Goal: Information Seeking & Learning: Find specific fact

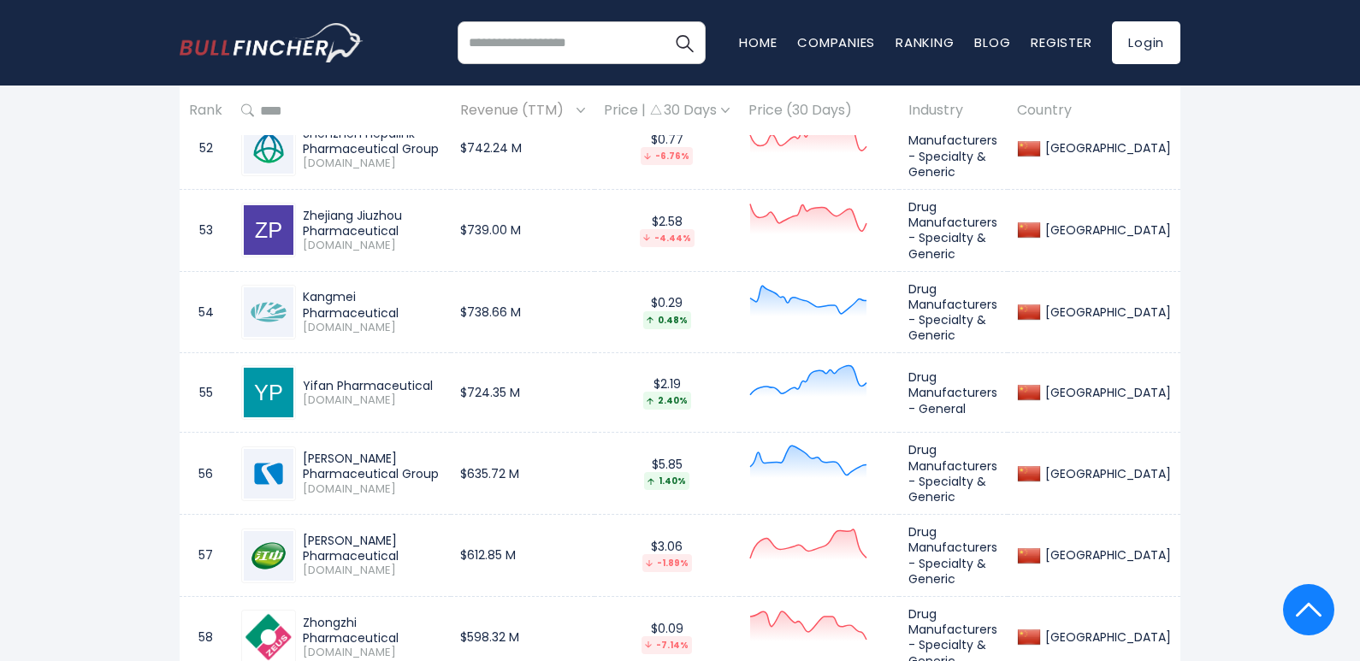
scroll to position [5048, 0]
drag, startPoint x: 302, startPoint y: 199, endPoint x: 462, endPoint y: 192, distance: 160.2
click at [442, 289] on div "Kangmei Pharmaceutical [DOMAIN_NAME]" at bounding box center [368, 311] width 145 height 45
copy div "Kangmei Pharmaceutical"
drag, startPoint x: 303, startPoint y: 279, endPoint x: 439, endPoint y: 277, distance: 136.1
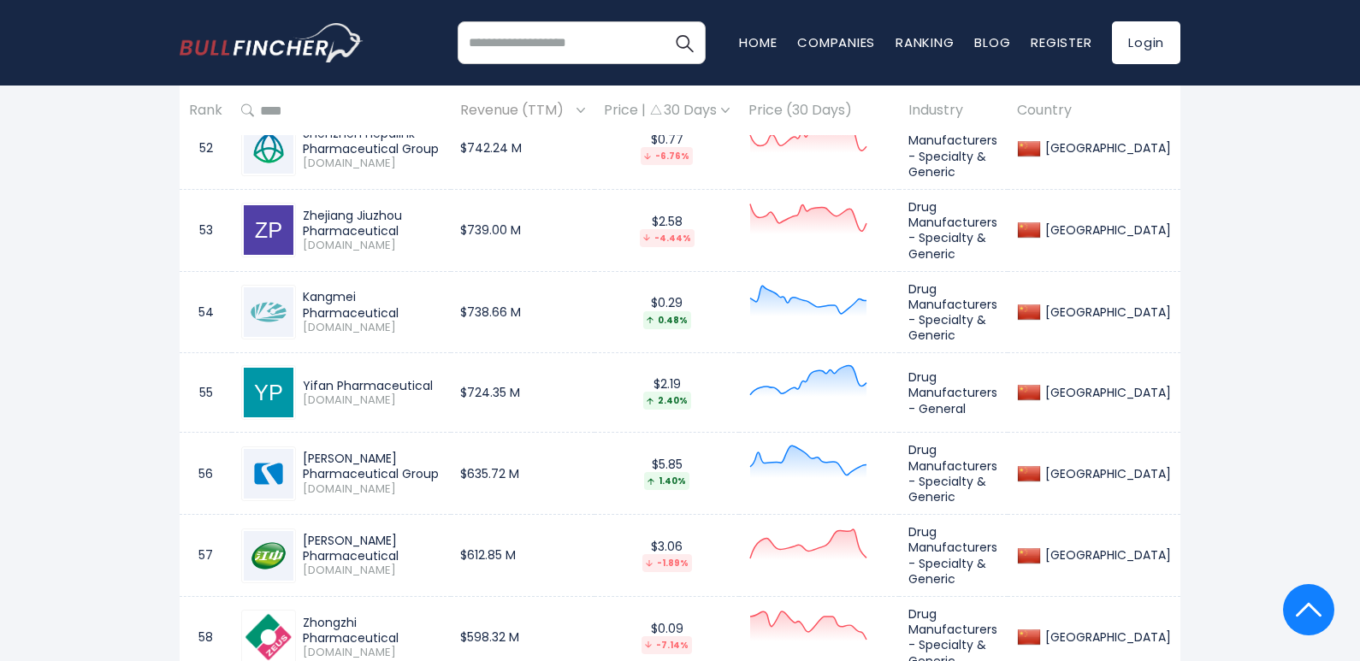
click at [439, 378] on div "Yifan Pharmaceutical" at bounding box center [372, 385] width 139 height 15
copy div "Yifan Pharmaceutical"
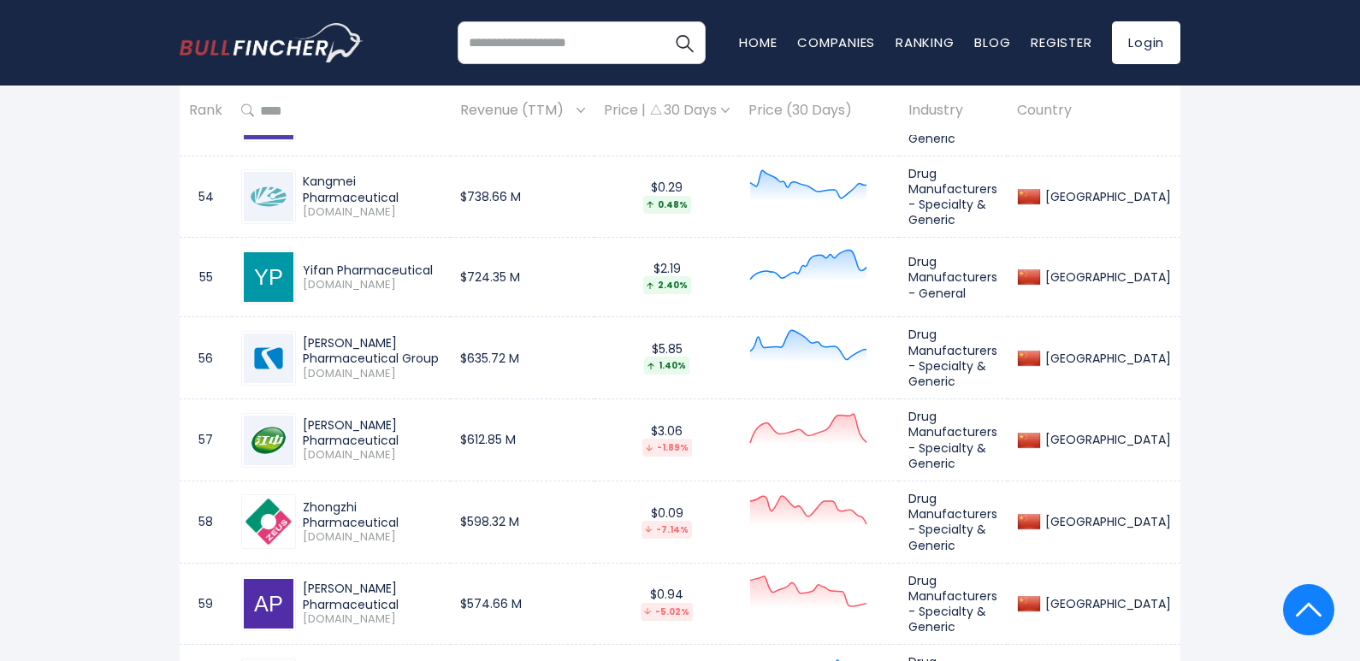
scroll to position [5134, 0]
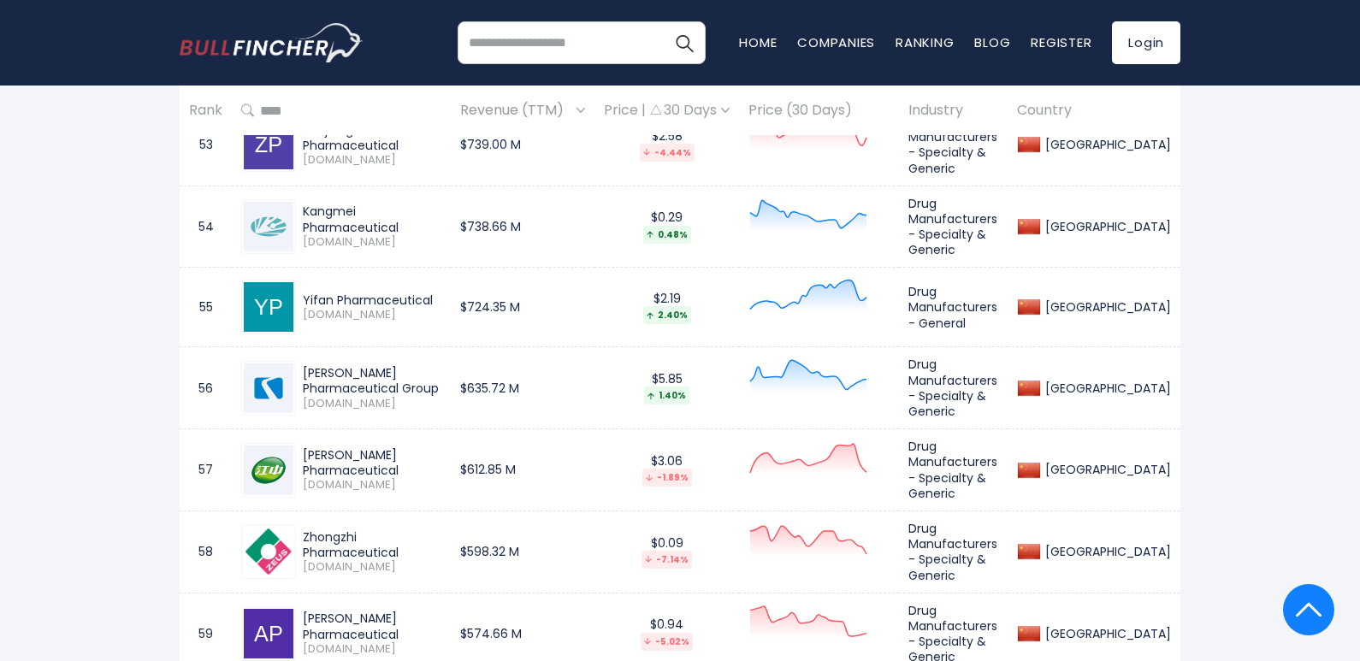
drag, startPoint x: 302, startPoint y: 265, endPoint x: 459, endPoint y: 276, distance: 156.9
click at [442, 365] on div "[PERSON_NAME] Pharmaceutical Group [DOMAIN_NAME]" at bounding box center [368, 387] width 145 height 45
copy div "[PERSON_NAME] Pharmaceutical Group"
drag, startPoint x: 304, startPoint y: 351, endPoint x: 506, endPoint y: 355, distance: 202.0
click at [507, 430] on tr "57 [PERSON_NAME] Pharmaceutical [DOMAIN_NAME] $612.85 M $3.06 -1.89% Drug Manuf…" at bounding box center [680, 471] width 1001 height 82
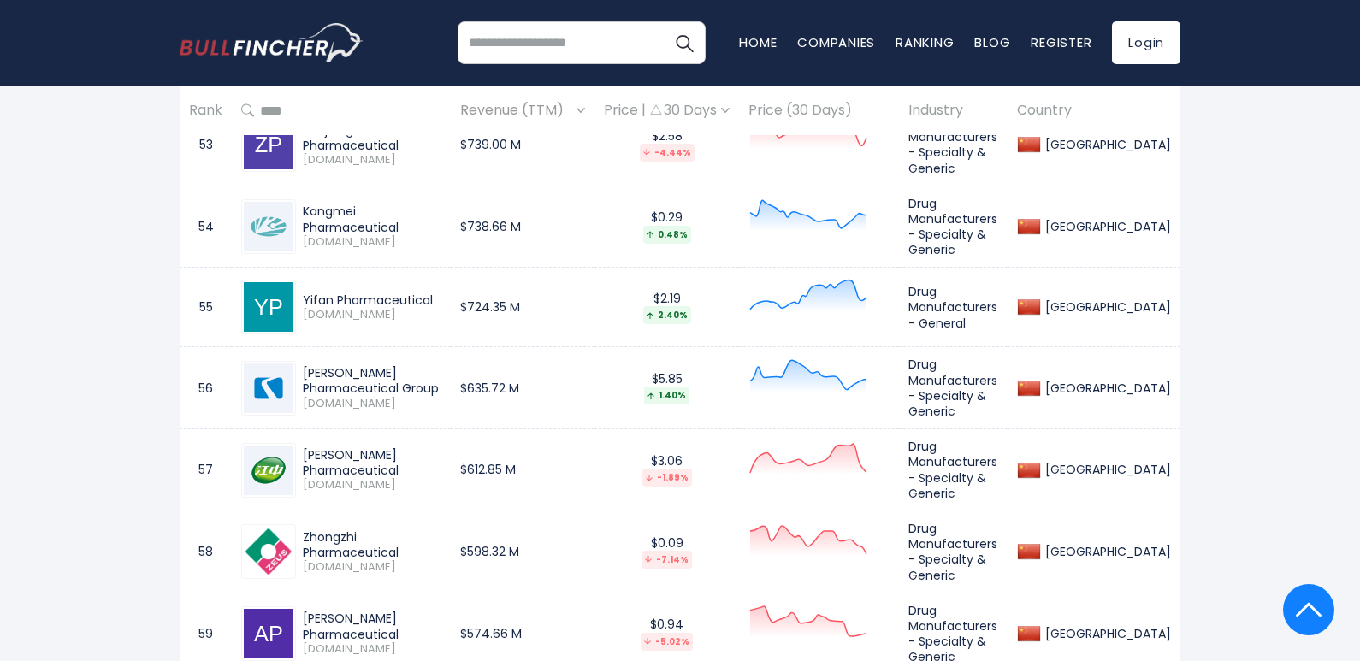
click at [442, 448] on div "[PERSON_NAME] Pharmaceutical" at bounding box center [372, 463] width 139 height 31
drag, startPoint x: 474, startPoint y: 353, endPoint x: 296, endPoint y: 345, distance: 178.2
click at [296, 448] on div "[PERSON_NAME] Pharmaceutical [DOMAIN_NAME]" at bounding box center [368, 470] width 145 height 45
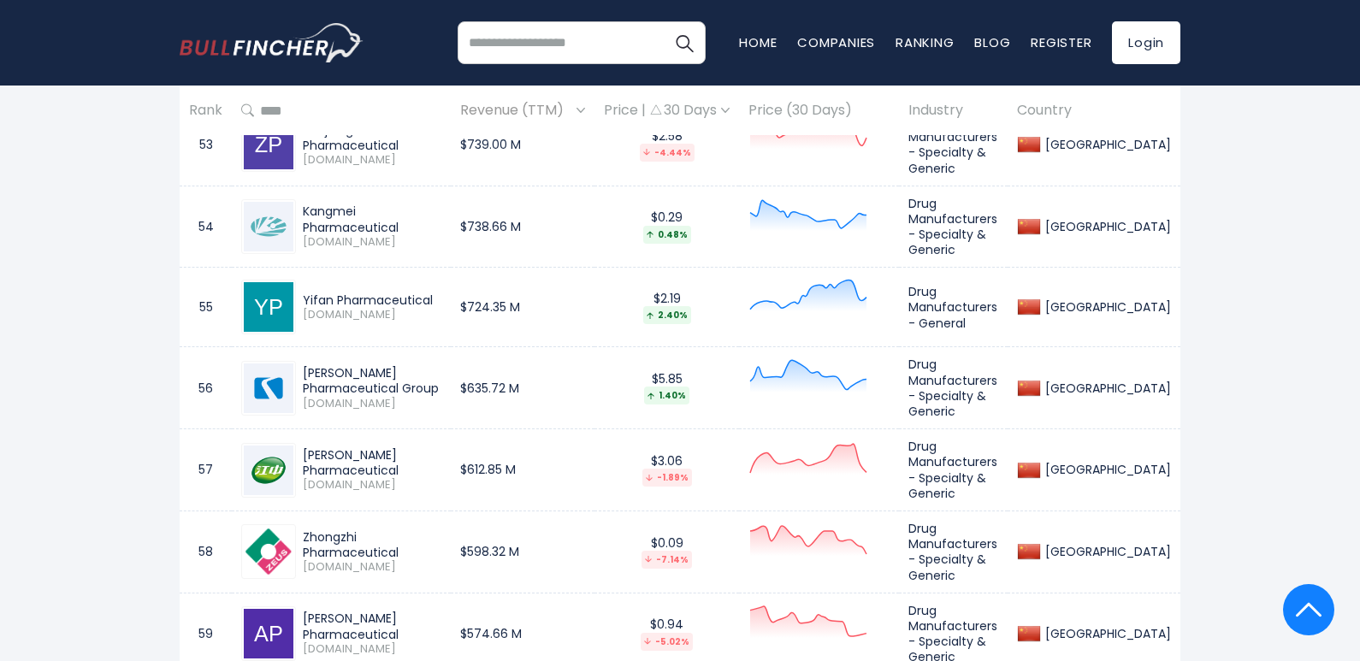
copy div "[PERSON_NAME] Pharmaceutica"
drag, startPoint x: 303, startPoint y: 428, endPoint x: 461, endPoint y: 436, distance: 158.5
click at [442, 530] on div "Zhongzhi Pharmaceutical" at bounding box center [372, 545] width 139 height 31
copy div "Zhongzhi Pharmaceutical"
drag, startPoint x: 303, startPoint y: 501, endPoint x: 406, endPoint y: 519, distance: 104.2
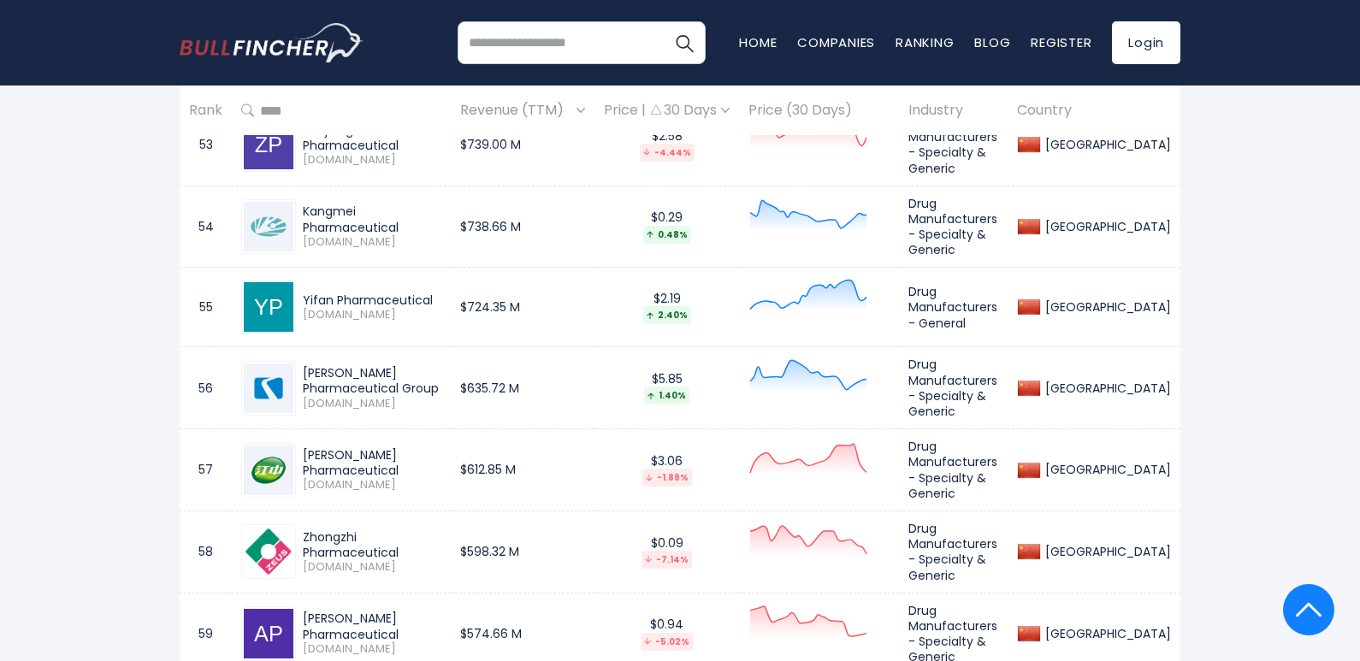
click at [406, 611] on div "[PERSON_NAME] Pharmaceutical" at bounding box center [372, 626] width 139 height 31
copy div "[PERSON_NAME] Pharmaceutical"
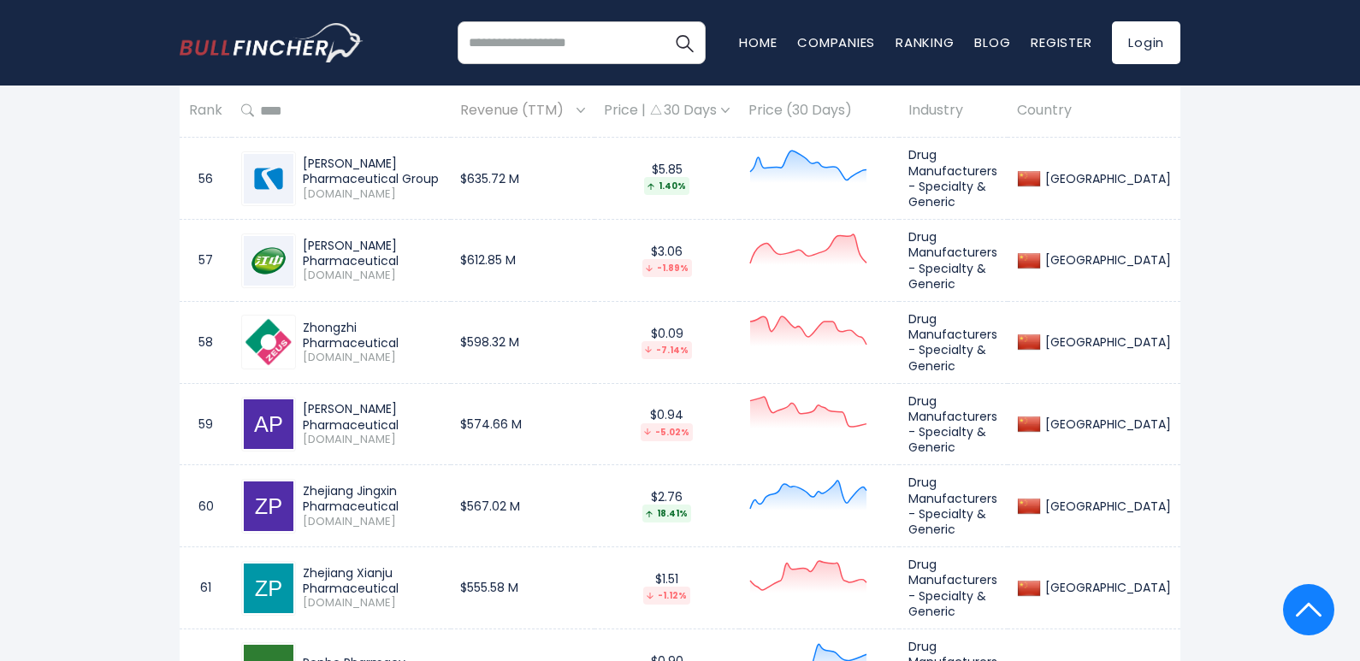
scroll to position [5391, 0]
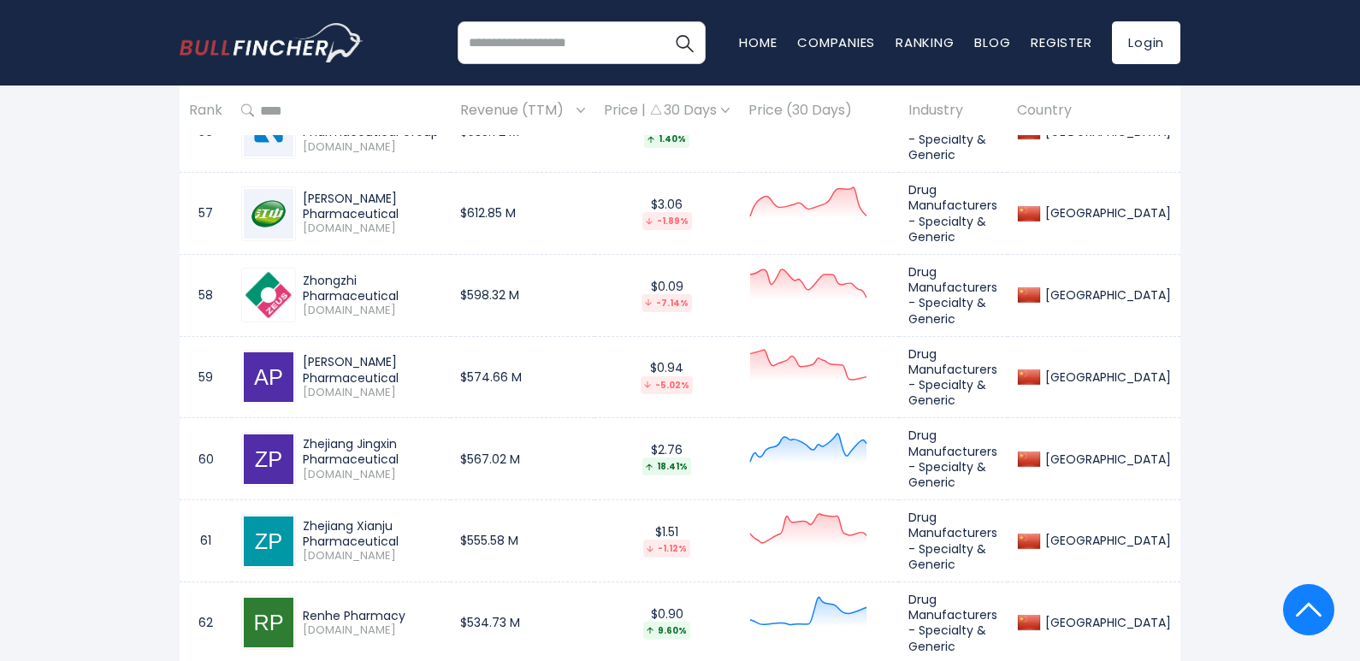
drag, startPoint x: 303, startPoint y: 324, endPoint x: 411, endPoint y: 344, distance: 109.6
click at [411, 436] on div "Zhejiang Jingxin Pharmaceutical" at bounding box center [372, 451] width 139 height 31
copy div "Zhejiang Jingxin Pharmaceutical"
drag, startPoint x: 301, startPoint y: 406, endPoint x: 424, endPoint y: 426, distance: 124.9
click at [424, 519] on div "Zhejiang Xianju Pharmaceutical [DOMAIN_NAME]" at bounding box center [368, 541] width 145 height 45
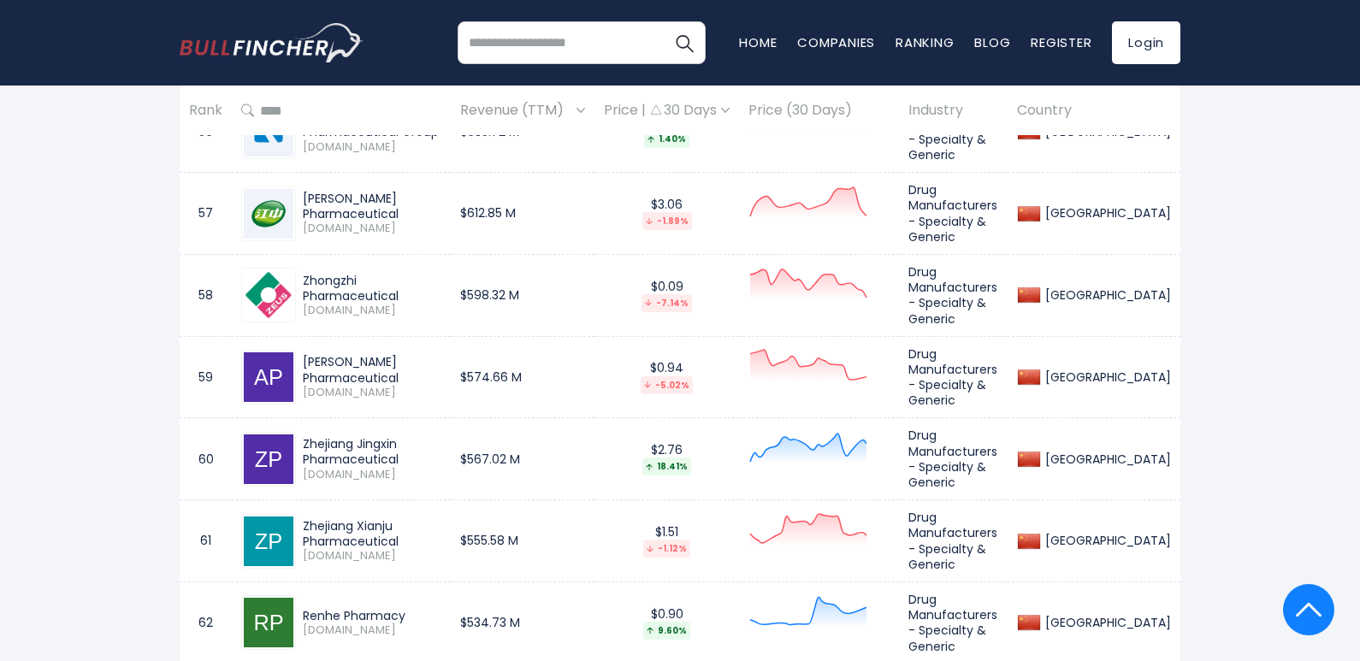
copy div "Zhejiang Xianju Pharmaceutical"
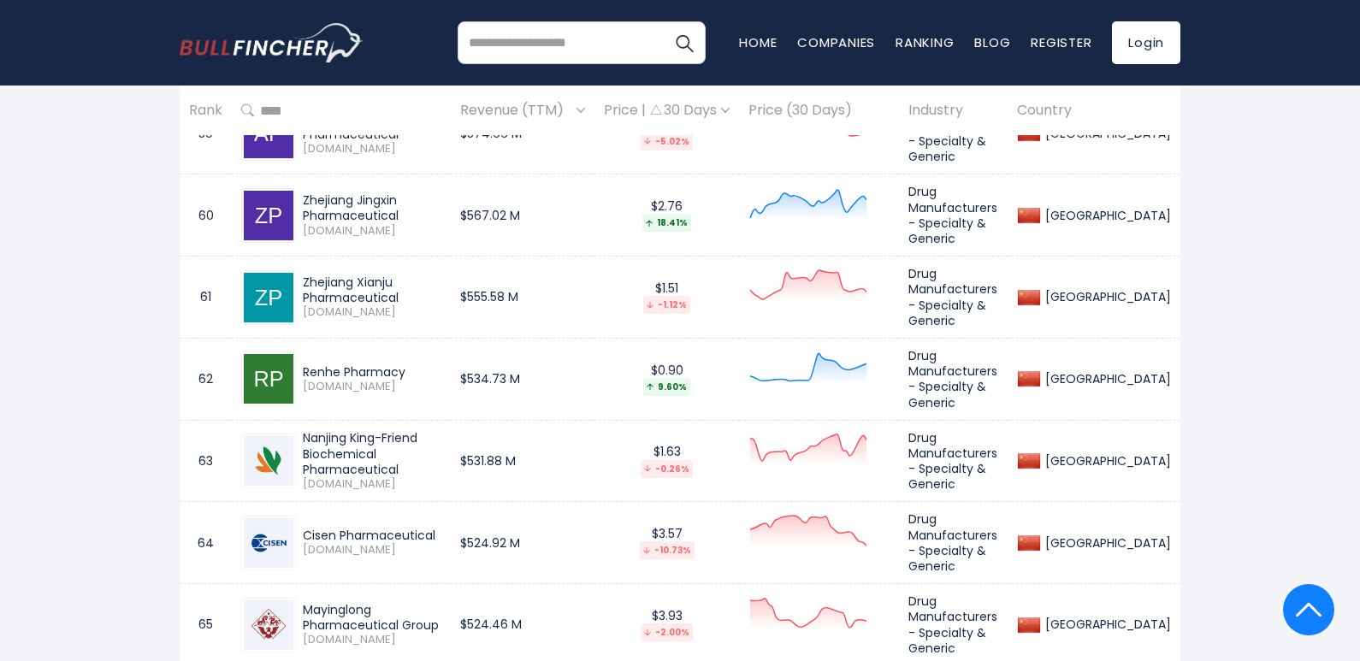
scroll to position [5647, 0]
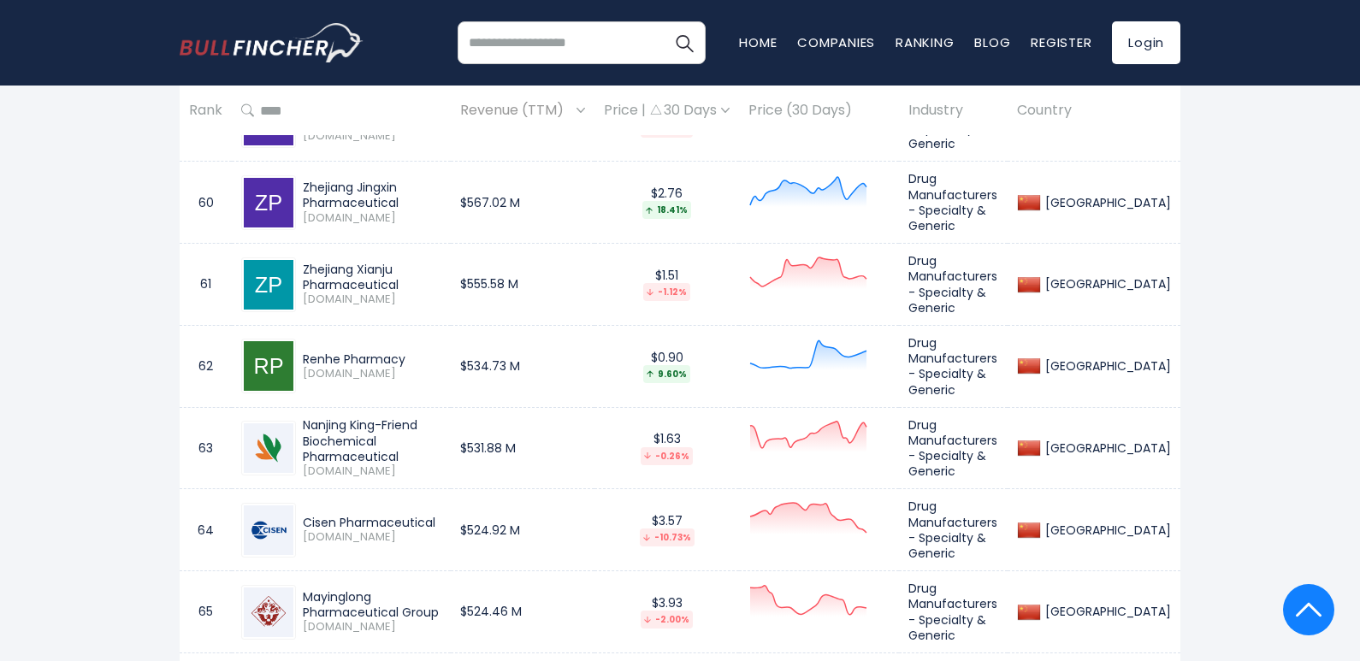
drag, startPoint x: 304, startPoint y: 238, endPoint x: 424, endPoint y: 240, distance: 119.8
click at [424, 352] on div "Renhe Pharmacy" at bounding box center [372, 359] width 139 height 15
copy div "Renhe Pharmacy"
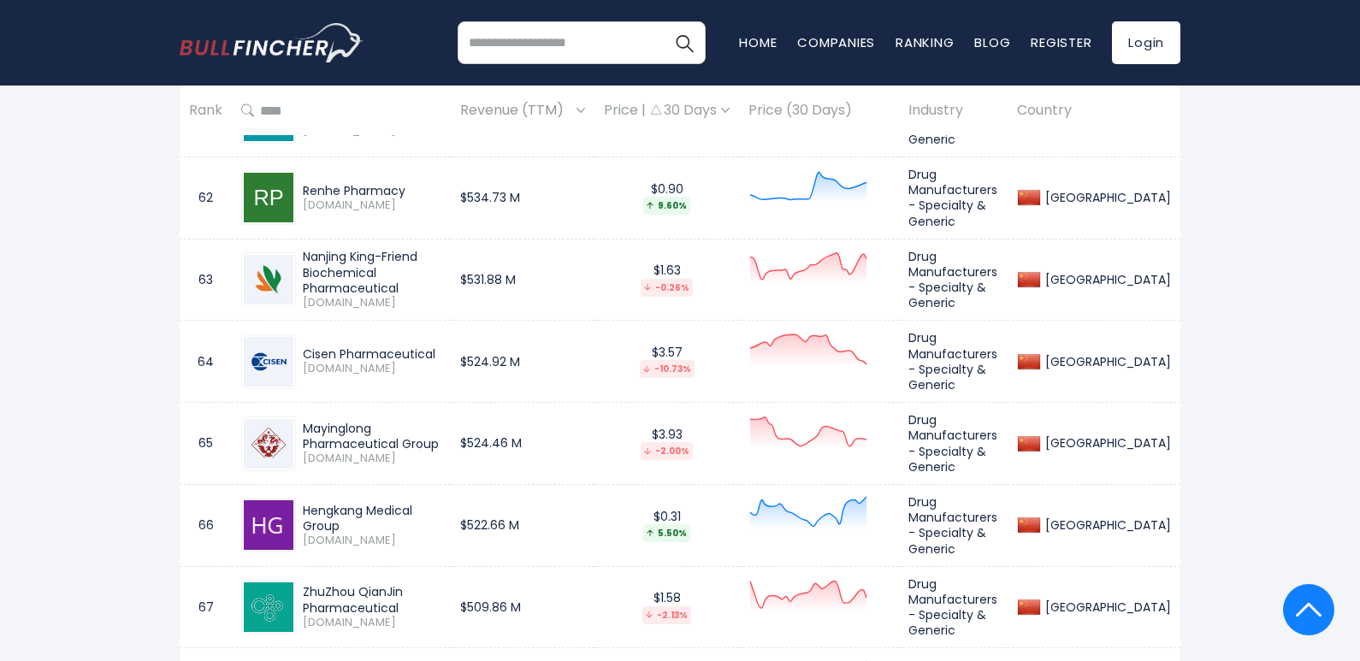
scroll to position [5818, 0]
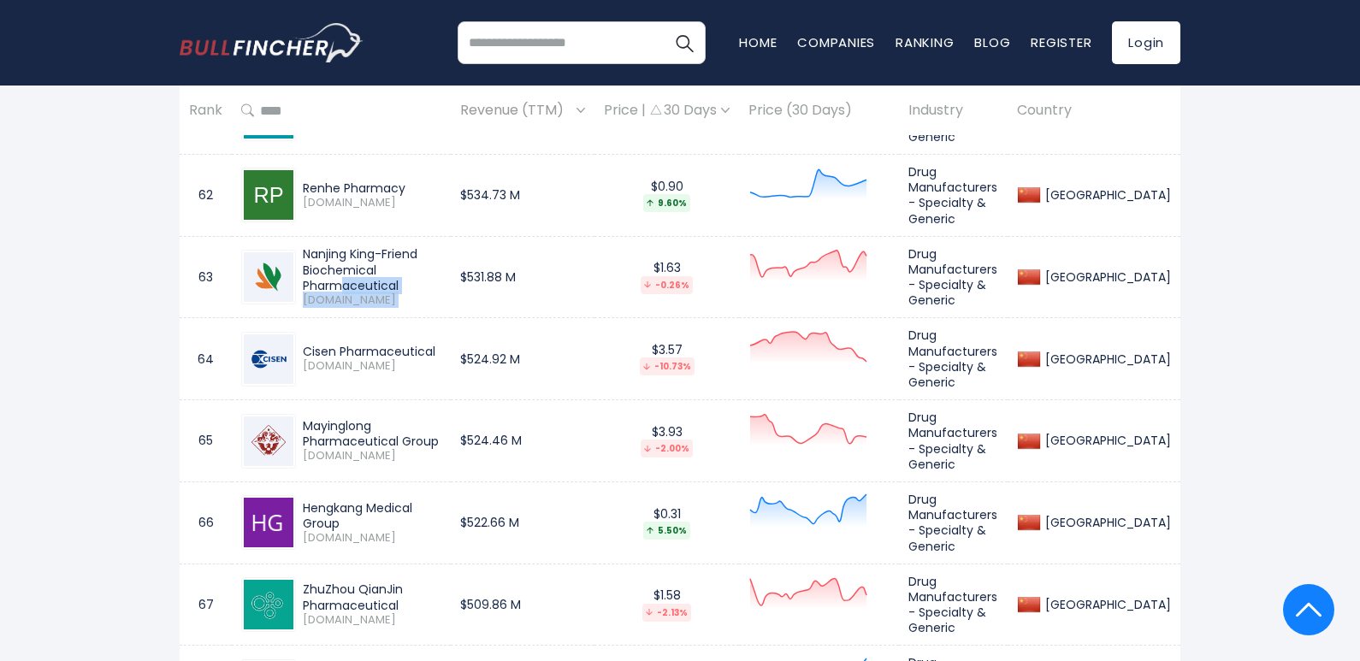
drag, startPoint x: 302, startPoint y: 138, endPoint x: 499, endPoint y: 148, distance: 197.1
click at [499, 236] on tr "63 Nanjing King-Friend Biochemical Pharmaceutical [DOMAIN_NAME] $531.88 M $1.63…" at bounding box center [680, 277] width 1001 height 82
copy tr "Nanjing King-Friend Biochemical Pharmaceutical [DOMAIN_NAME]"
drag, startPoint x: 304, startPoint y: 296, endPoint x: 362, endPoint y: 312, distance: 60.4
click at [362, 418] on div "Mayinglong Pharmaceutical Group" at bounding box center [372, 433] width 139 height 31
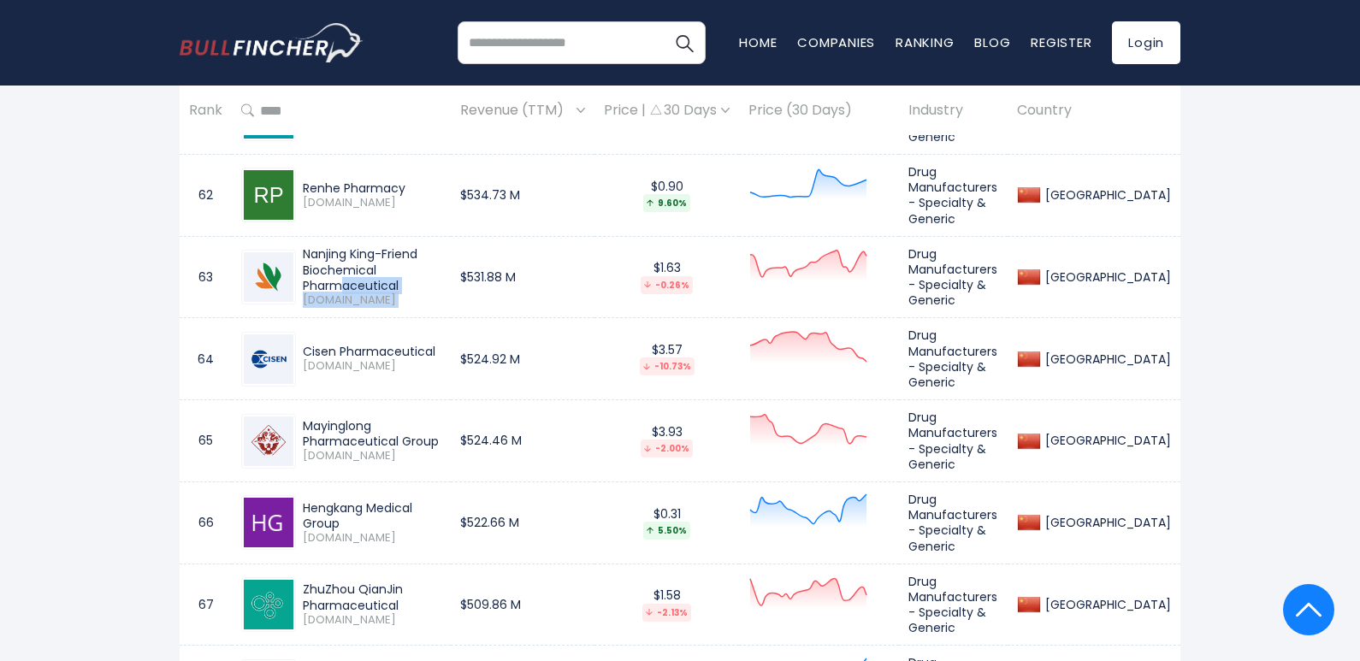
drag, startPoint x: 300, startPoint y: 386, endPoint x: 468, endPoint y: 378, distance: 167.9
click at [442, 501] on div "Hengkang Medical Group [DOMAIN_NAME]" at bounding box center [368, 523] width 145 height 45
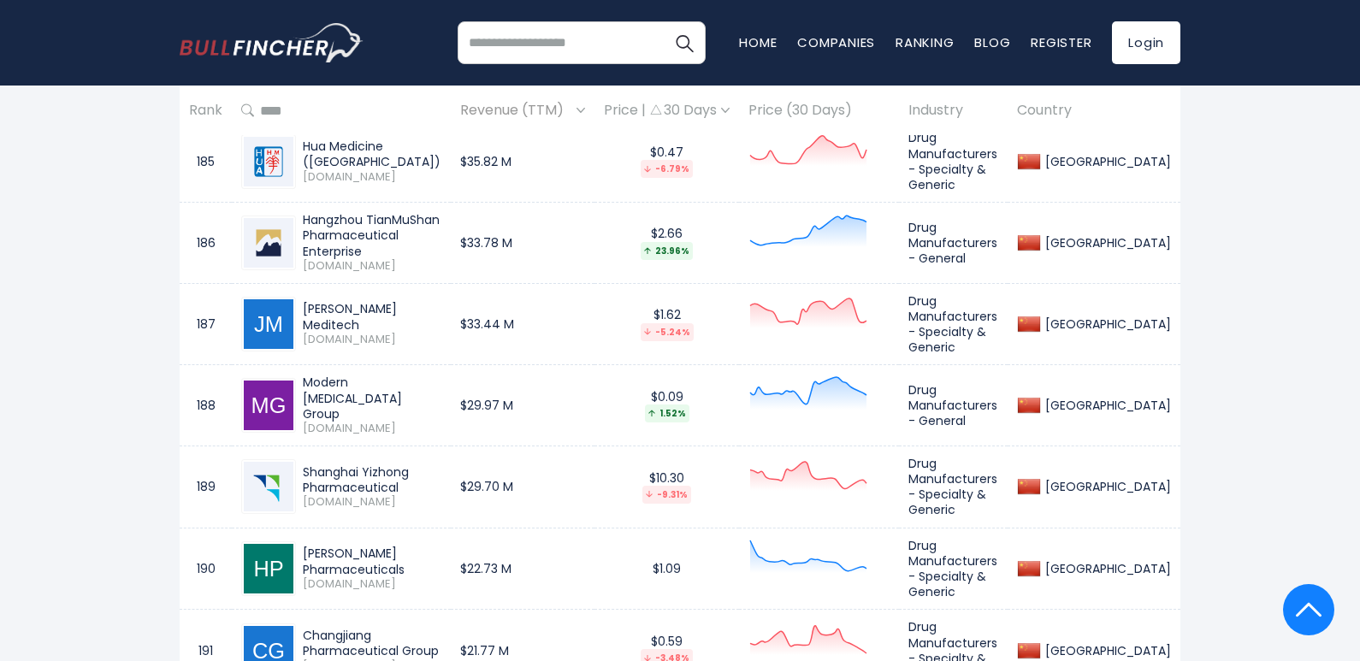
scroll to position [16001, 0]
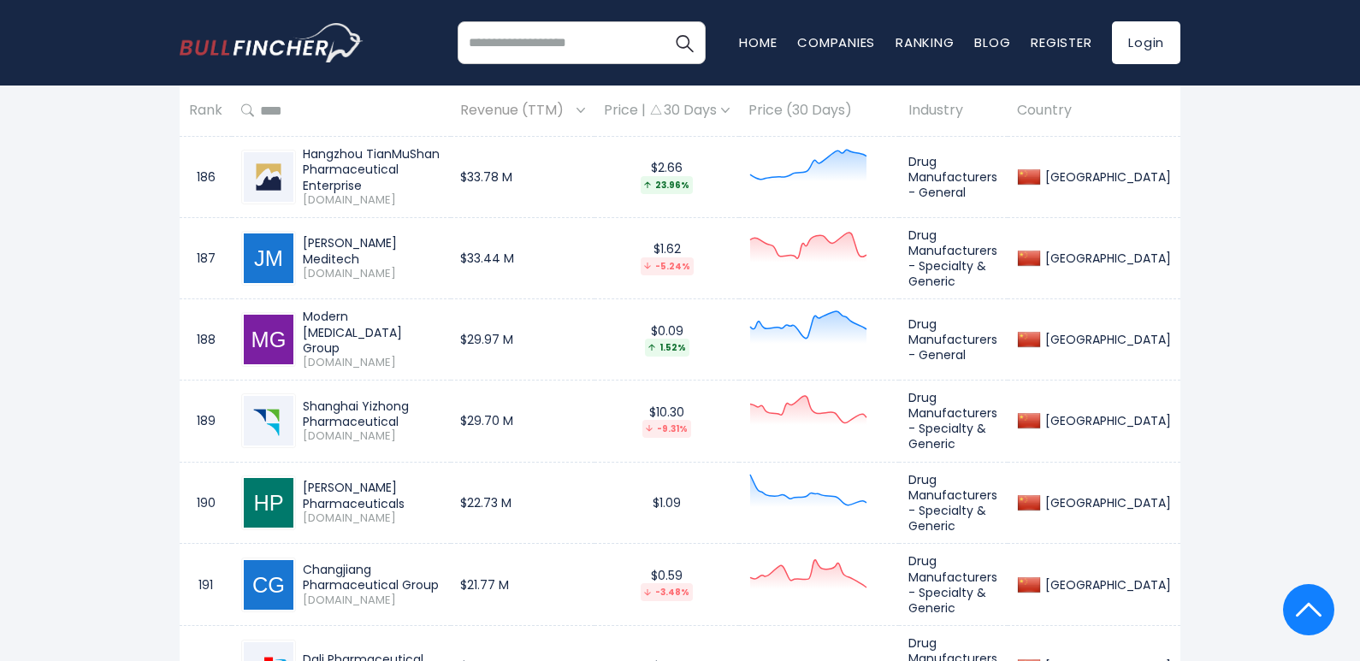
drag, startPoint x: 302, startPoint y: 552, endPoint x: 371, endPoint y: 543, distance: 69.8
drag, startPoint x: 304, startPoint y: 460, endPoint x: 330, endPoint y: 477, distance: 31.1
drag, startPoint x: 303, startPoint y: 390, endPoint x: 453, endPoint y: 379, distance: 150.2
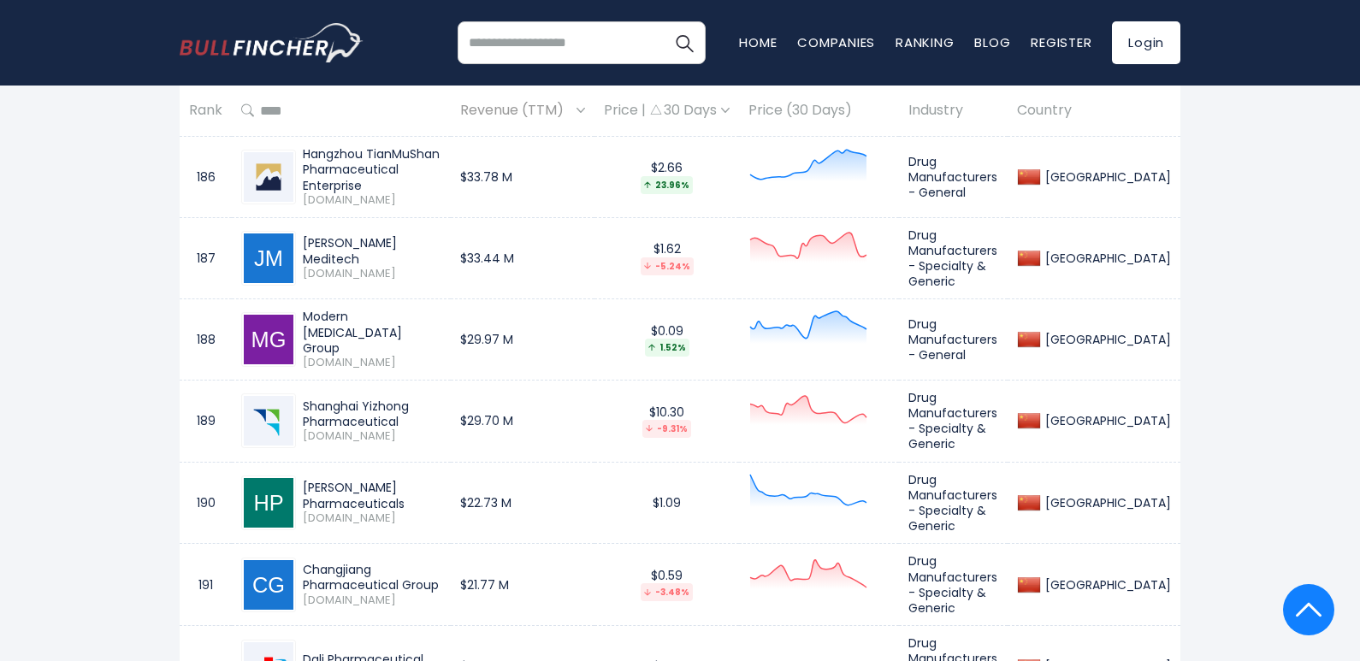
drag, startPoint x: 402, startPoint y: 321, endPoint x: 293, endPoint y: 314, distance: 108.9
drag, startPoint x: 428, startPoint y: 231, endPoint x: 301, endPoint y: 222, distance: 127.0
click at [301, 640] on div "Dali Pharmaceutical [DOMAIN_NAME]" at bounding box center [341, 667] width 200 height 55
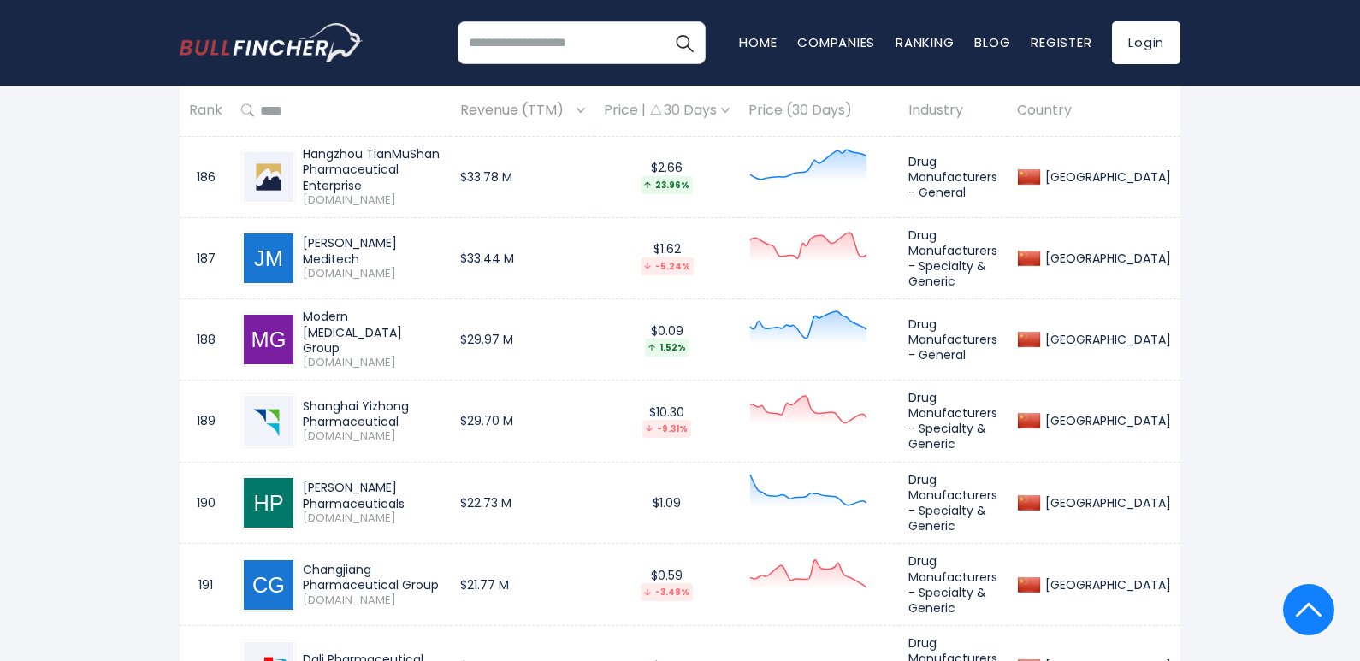
drag, startPoint x: 327, startPoint y: 157, endPoint x: 299, endPoint y: 137, distance: 34.2
click at [299, 562] on div "Changjiang Pharmaceutical Group [DOMAIN_NAME]" at bounding box center [368, 584] width 145 height 45
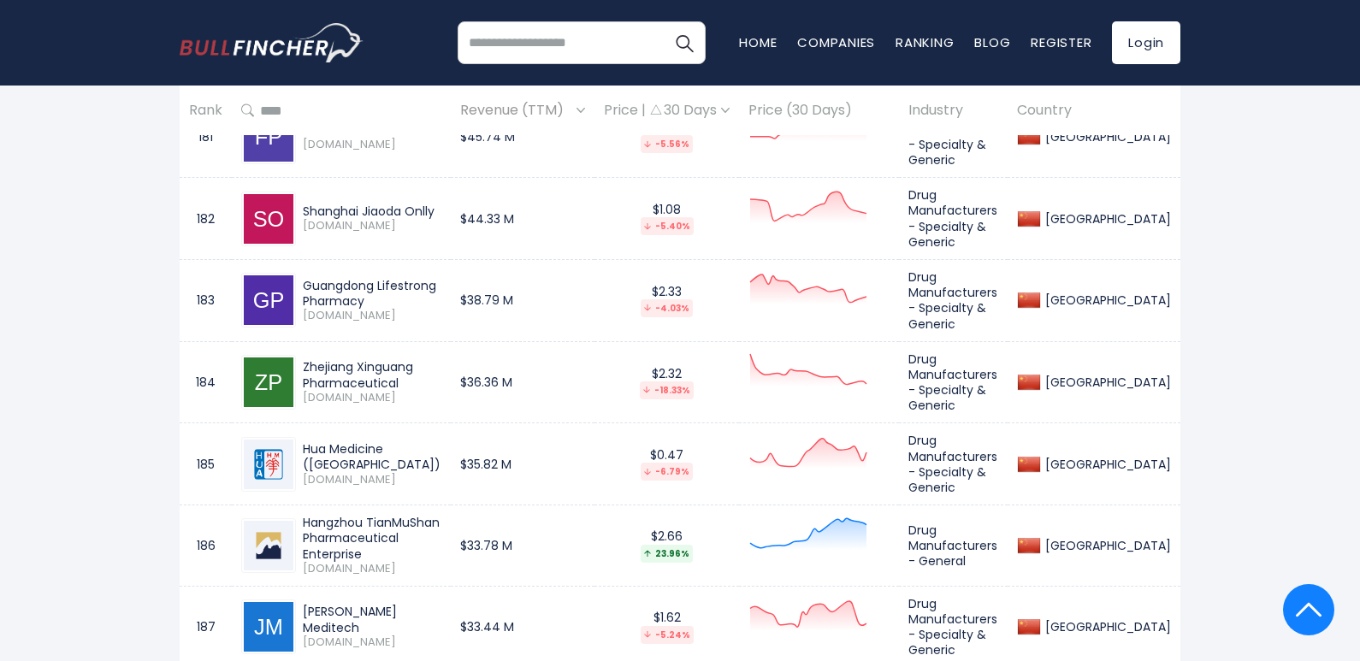
scroll to position [15573, 0]
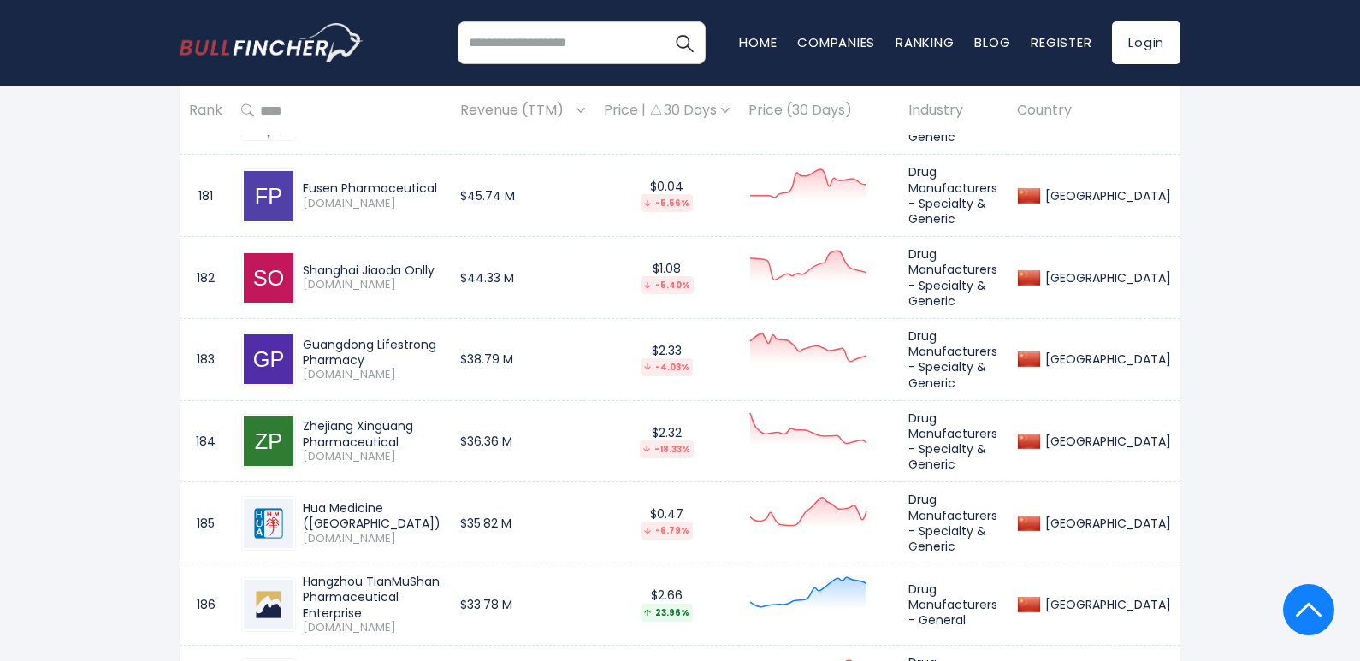
drag, startPoint x: 407, startPoint y: 502, endPoint x: 303, endPoint y: 485, distance: 105.8
drag, startPoint x: 412, startPoint y: 432, endPoint x: 294, endPoint y: 404, distance: 120.6
drag, startPoint x: 345, startPoint y: 347, endPoint x: 309, endPoint y: 335, distance: 37.6
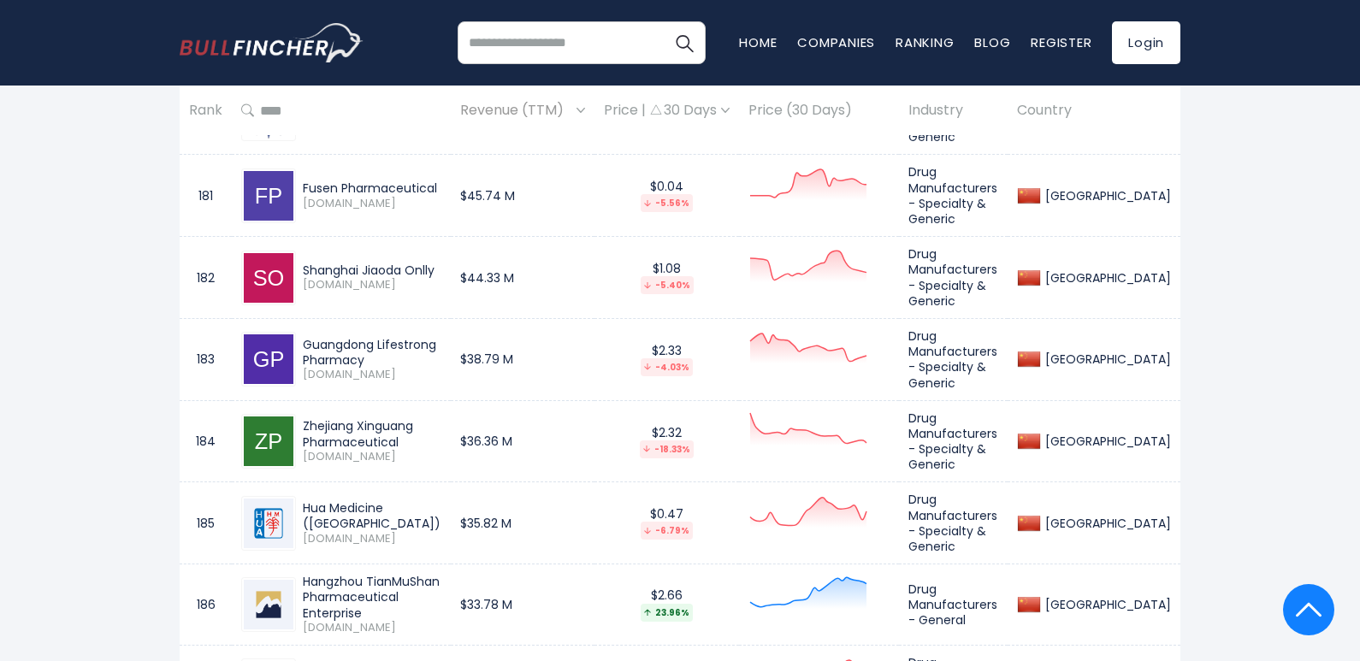
drag, startPoint x: 399, startPoint y: 256, endPoint x: 299, endPoint y: 248, distance: 100.4
drag, startPoint x: 467, startPoint y: 186, endPoint x: 296, endPoint y: 168, distance: 172.1
click at [296, 574] on div "Hangzhou TianMuShan Pharmaceutical Enterprise [DOMAIN_NAME]" at bounding box center [368, 604] width 145 height 61
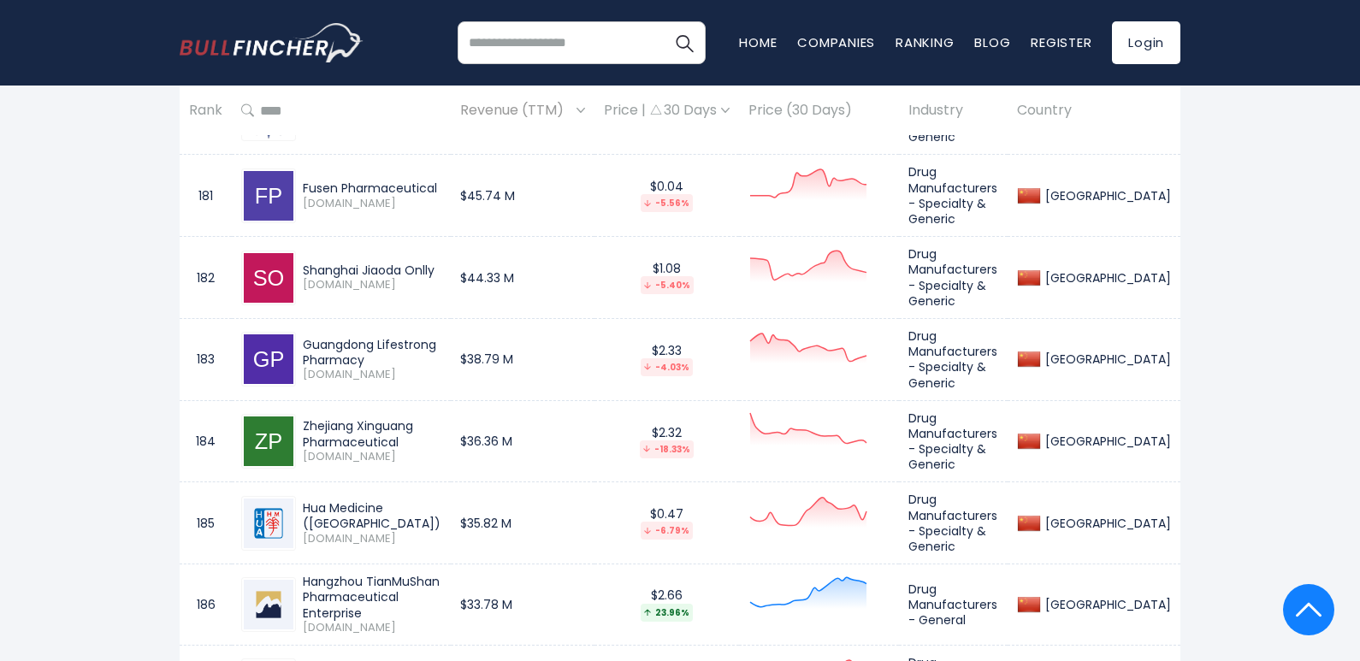
drag, startPoint x: 356, startPoint y: 182, endPoint x: 104, endPoint y: 169, distance: 252.8
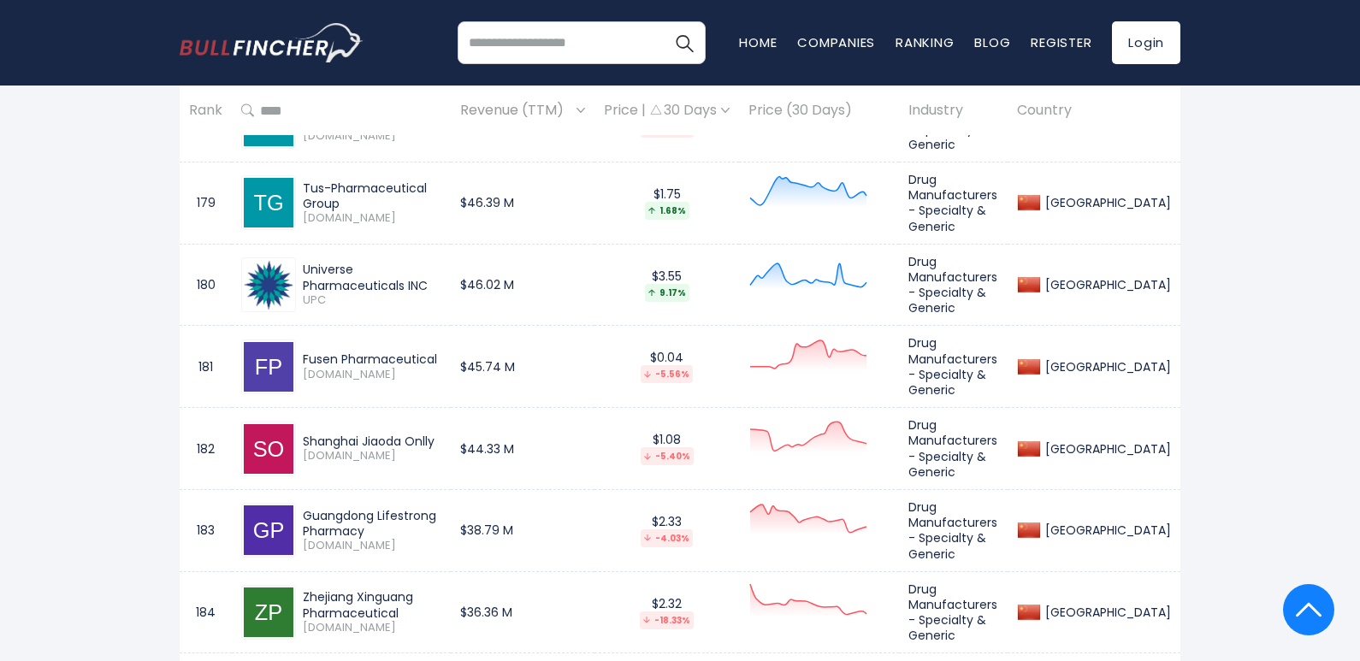
scroll to position [15316, 0]
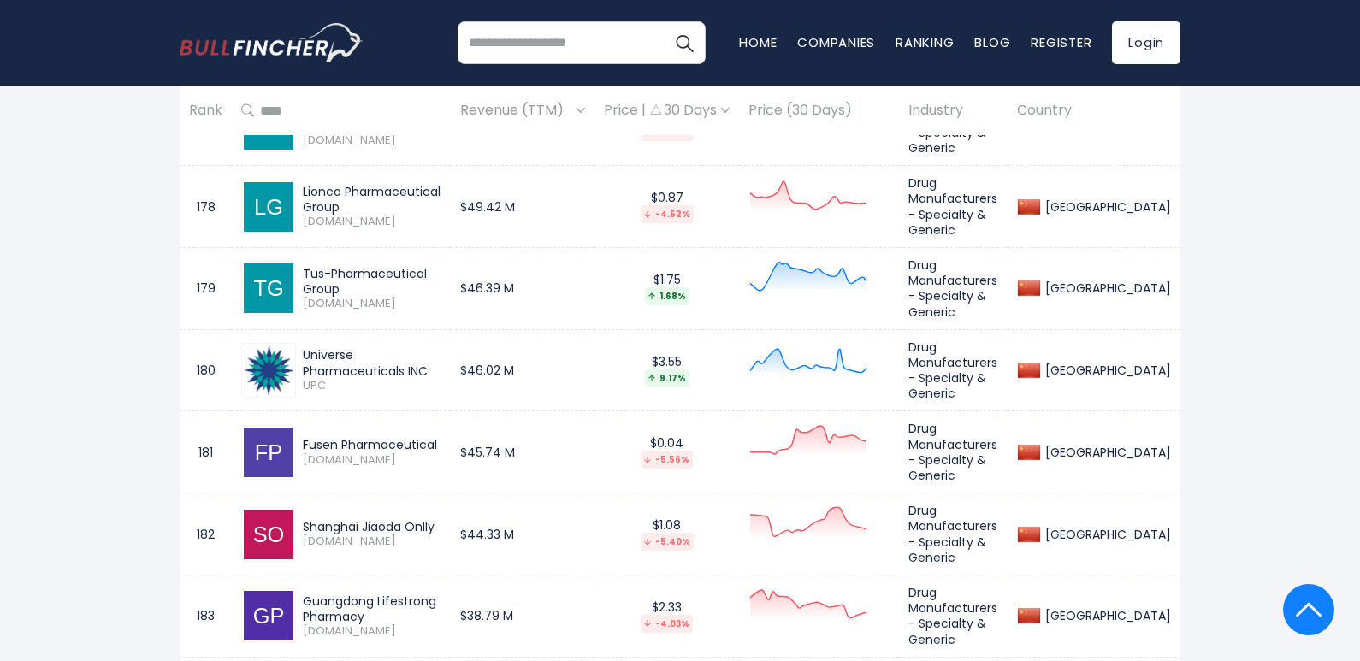
drag, startPoint x: 460, startPoint y: 359, endPoint x: 304, endPoint y: 349, distance: 156.9
drag, startPoint x: 404, startPoint y: 287, endPoint x: 296, endPoint y: 271, distance: 108.9
drag, startPoint x: 372, startPoint y: 207, endPoint x: 301, endPoint y: 198, distance: 71.6
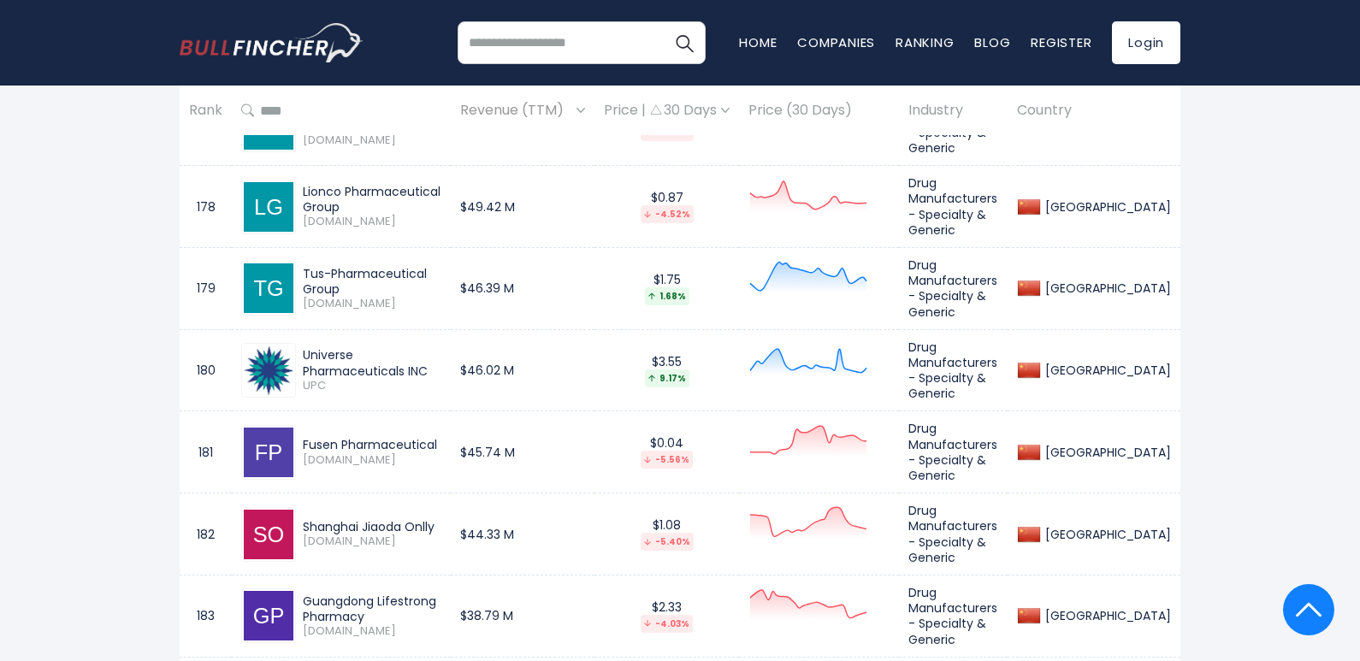
click at [301, 594] on div "Guangdong Lifestrong Pharmacy [DOMAIN_NAME]" at bounding box center [368, 616] width 145 height 45
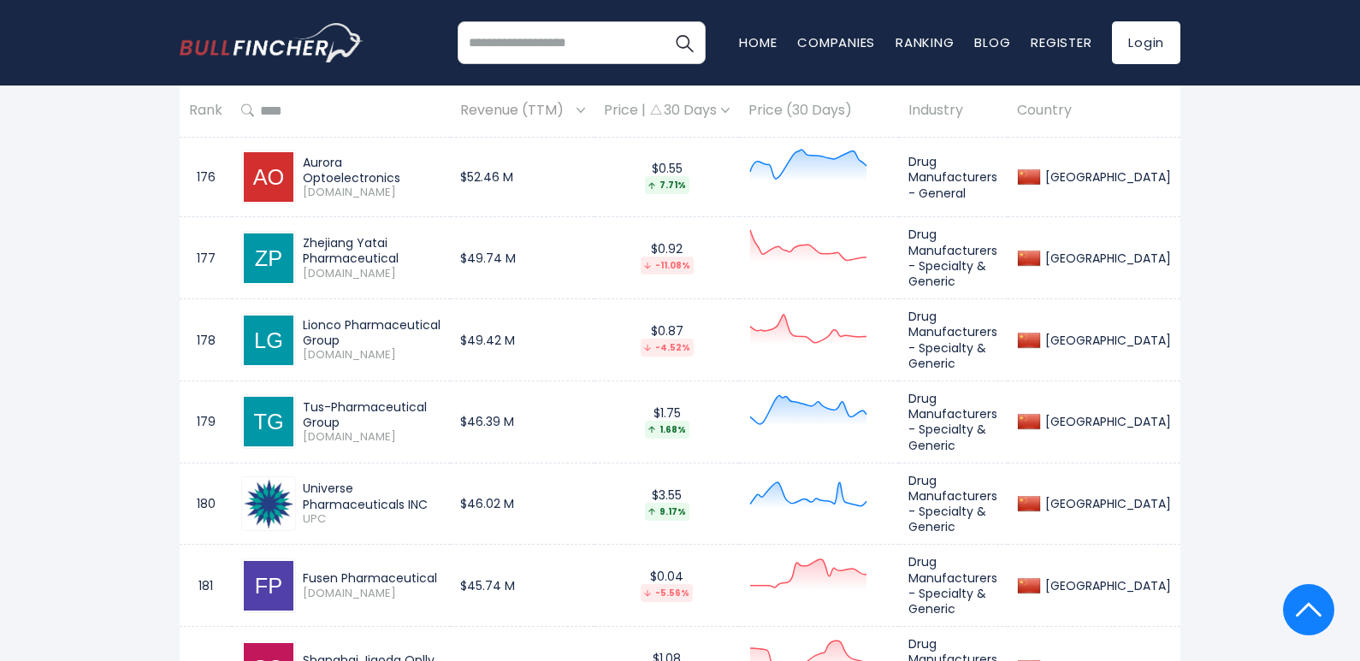
scroll to position [15145, 0]
